Goal: Navigation & Orientation: Find specific page/section

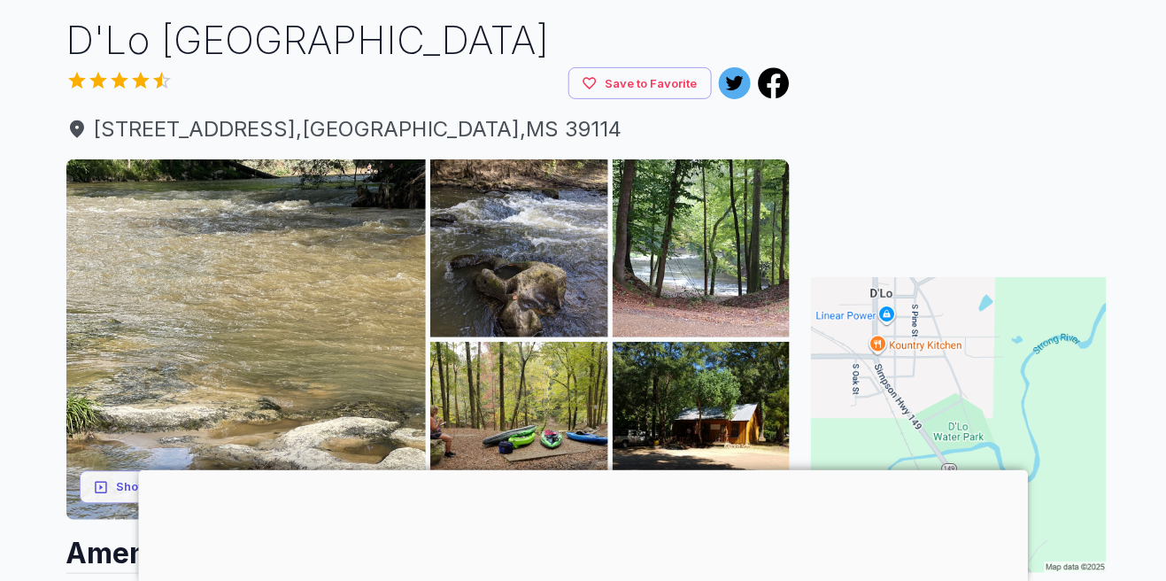
scroll to position [208, 0]
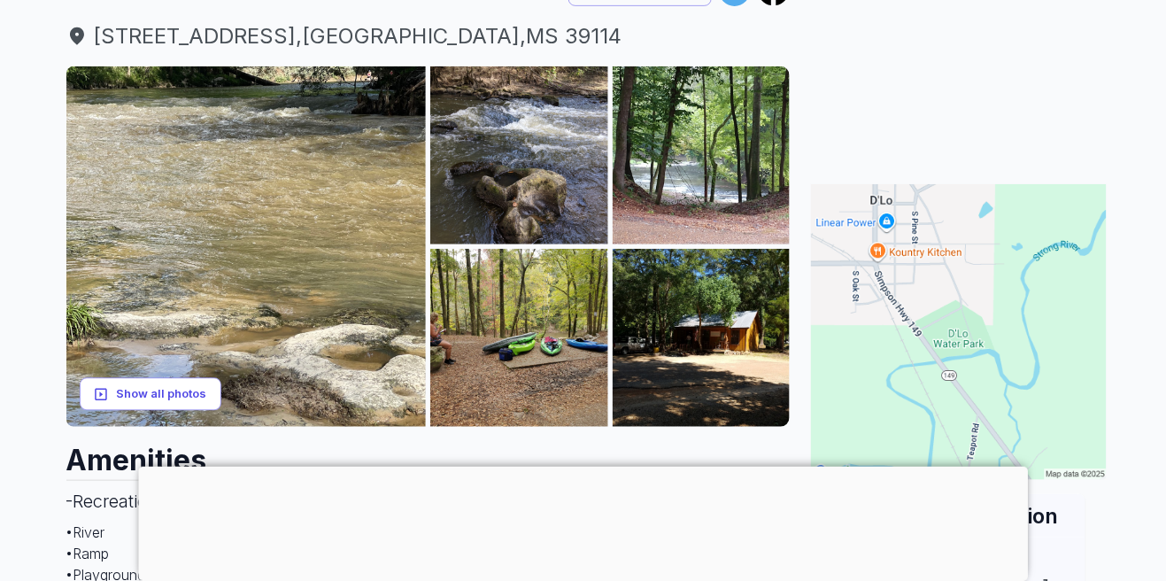
click at [178, 390] on button "Show all photos" at bounding box center [151, 394] width 142 height 33
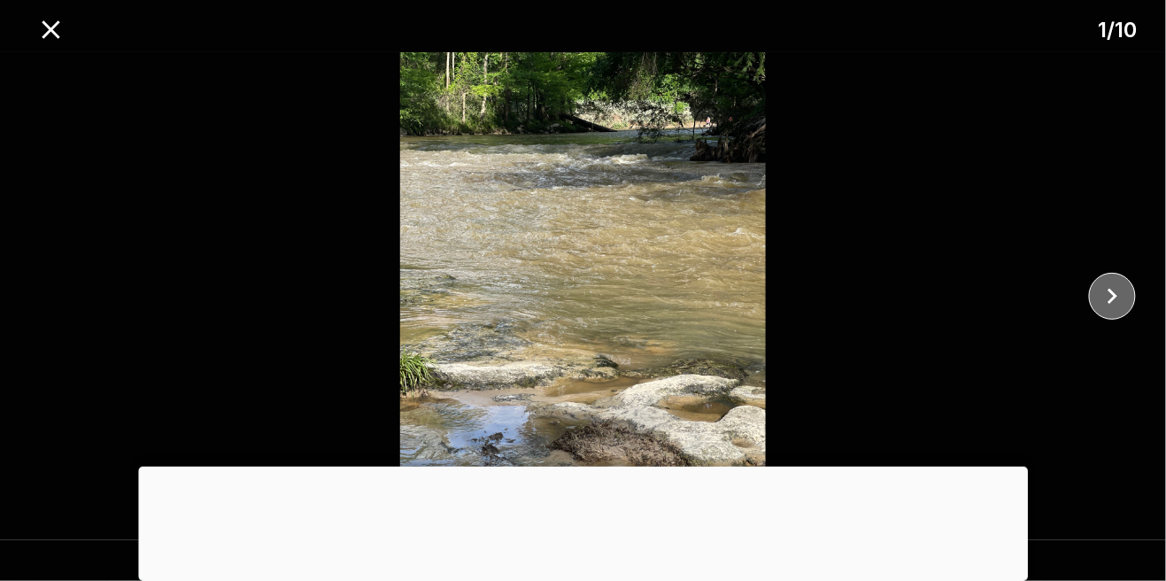
click at [1122, 289] on icon "close" at bounding box center [1112, 296] width 31 height 31
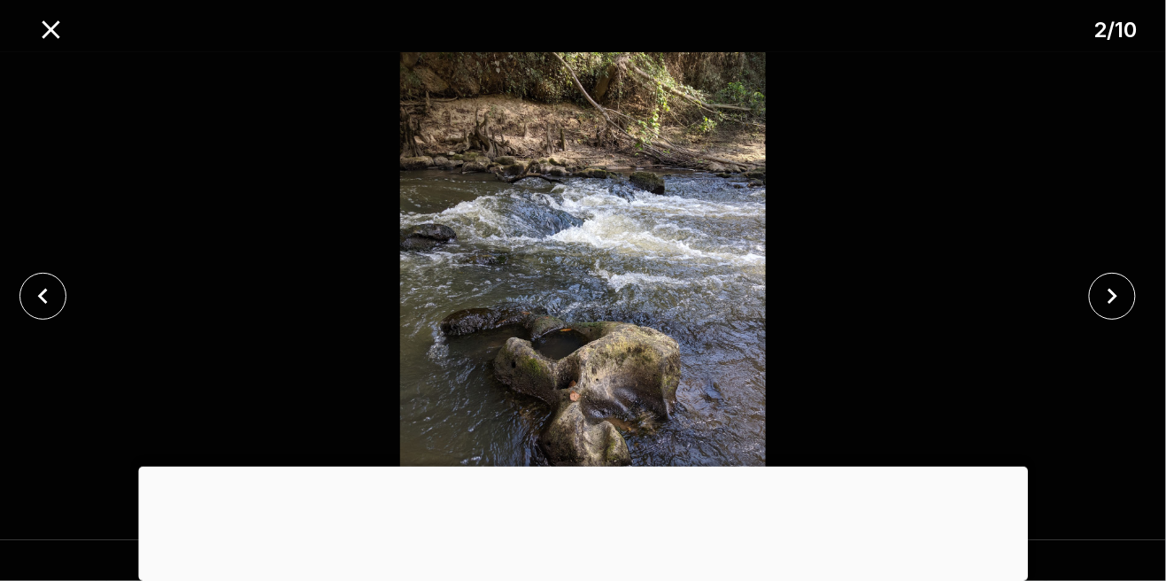
click at [1077, 305] on div at bounding box center [1117, 296] width 97 height 47
click at [1109, 298] on icon "close" at bounding box center [1112, 296] width 31 height 31
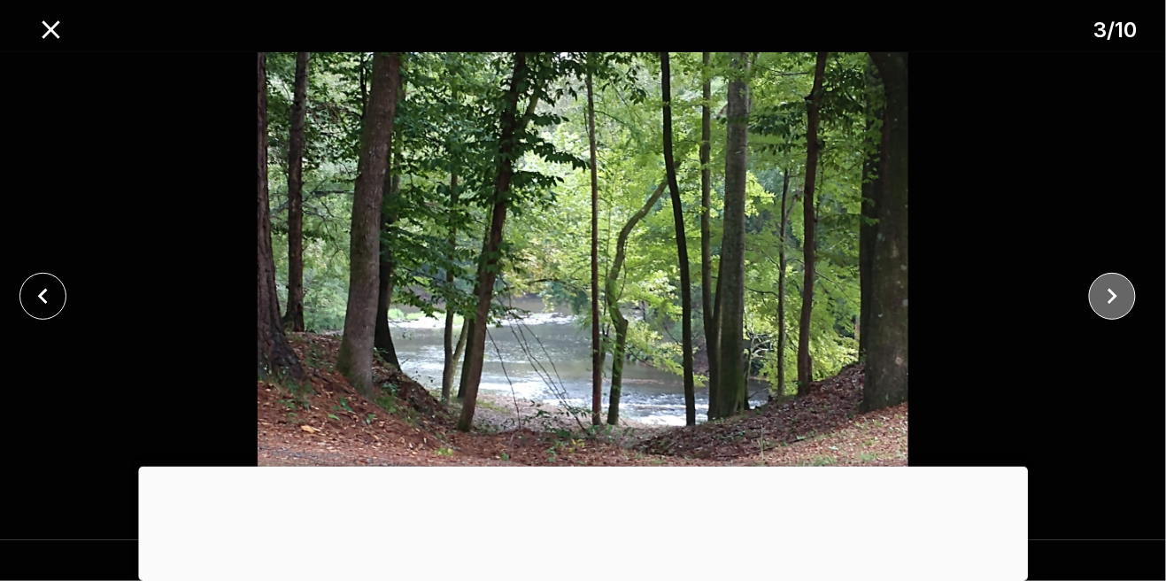
click at [1104, 300] on icon "close" at bounding box center [1112, 296] width 31 height 31
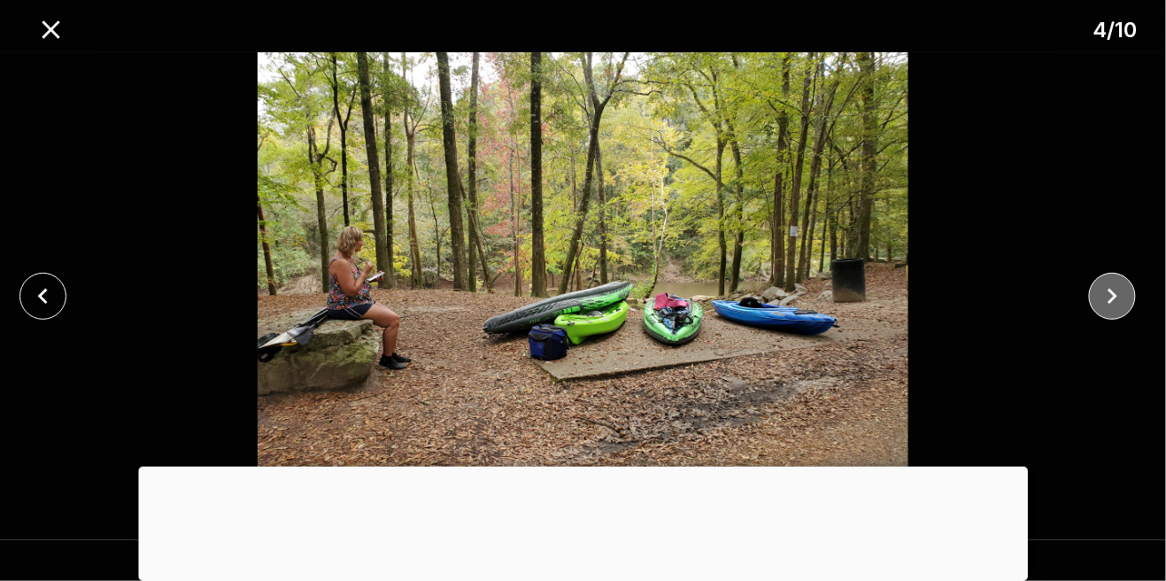
click at [1118, 291] on icon "close" at bounding box center [1112, 296] width 31 height 31
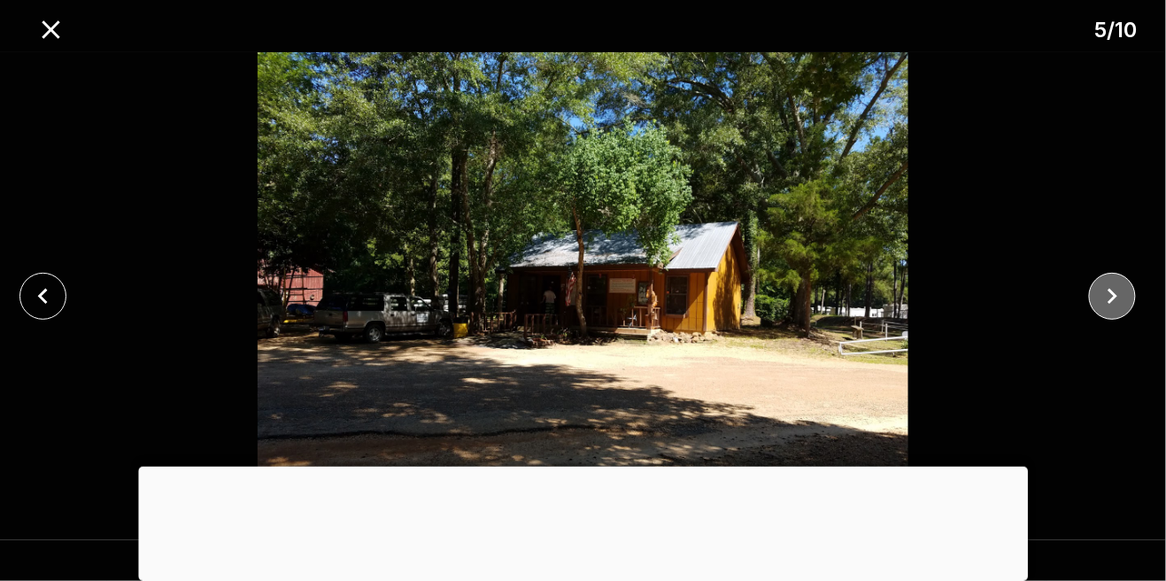
click at [1116, 292] on icon "close" at bounding box center [1112, 296] width 31 height 31
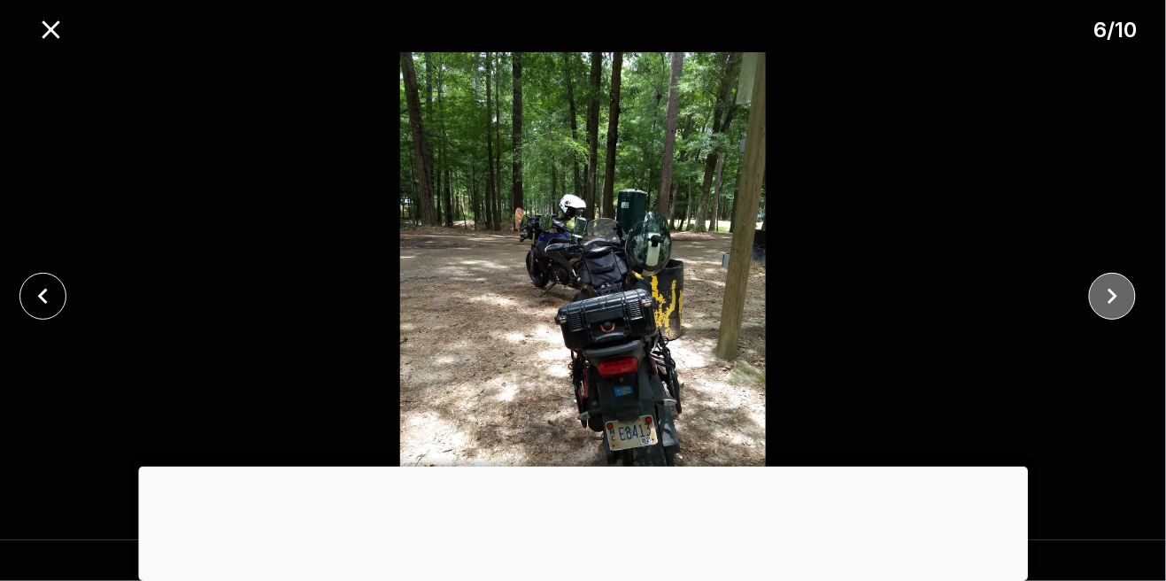
click at [1121, 289] on icon "close" at bounding box center [1112, 296] width 31 height 31
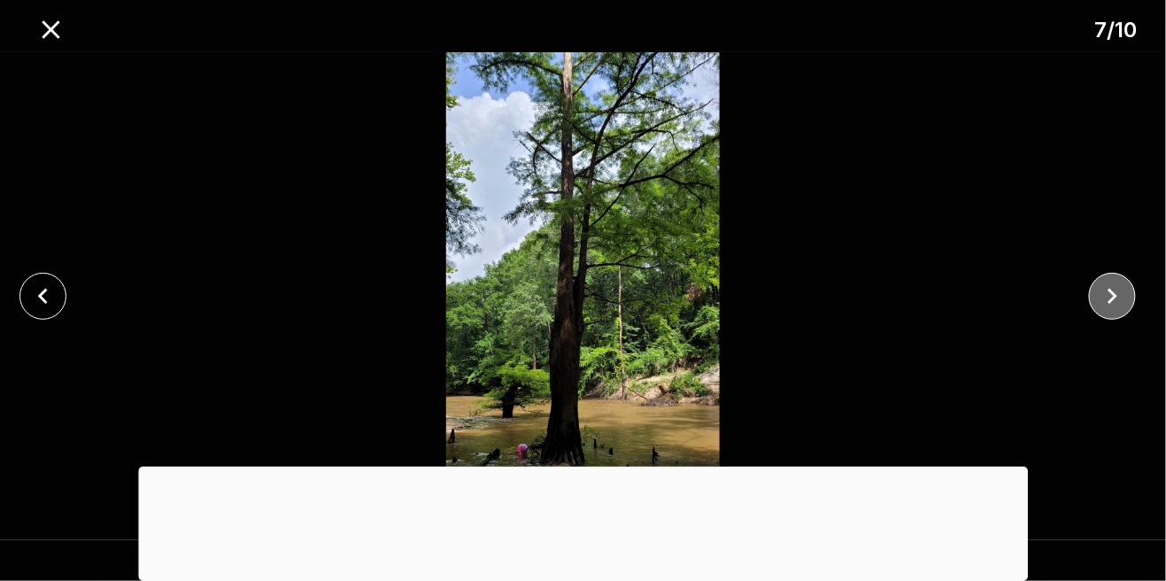
click at [1119, 290] on icon "close" at bounding box center [1112, 296] width 31 height 31
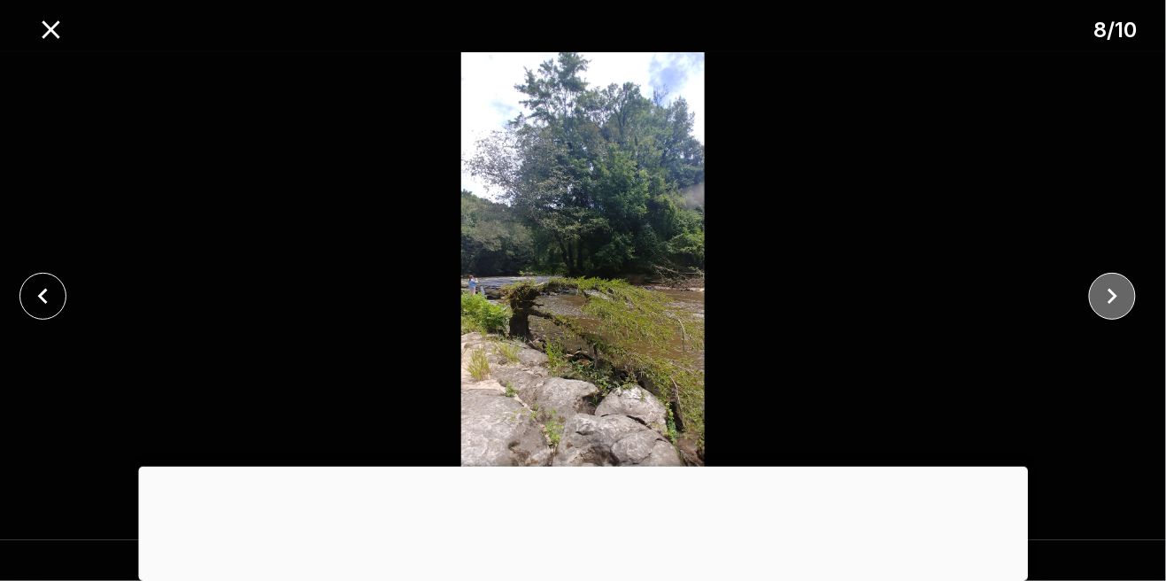
click at [1113, 289] on icon "close" at bounding box center [1112, 296] width 31 height 31
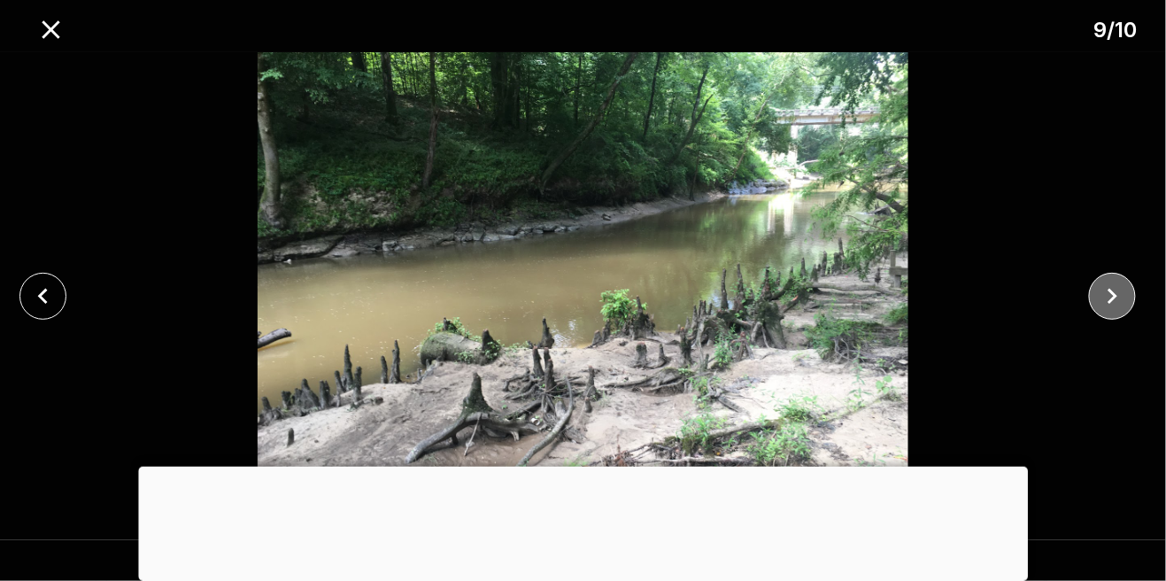
click at [1115, 287] on icon "close" at bounding box center [1112, 296] width 31 height 31
